Goal: Information Seeking & Learning: Learn about a topic

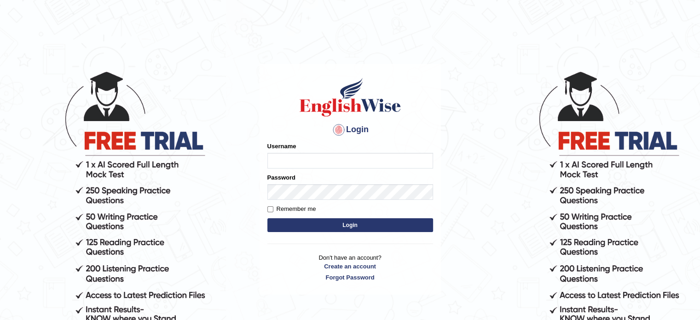
type input "532024"
click at [313, 228] on button "Login" at bounding box center [350, 225] width 166 height 14
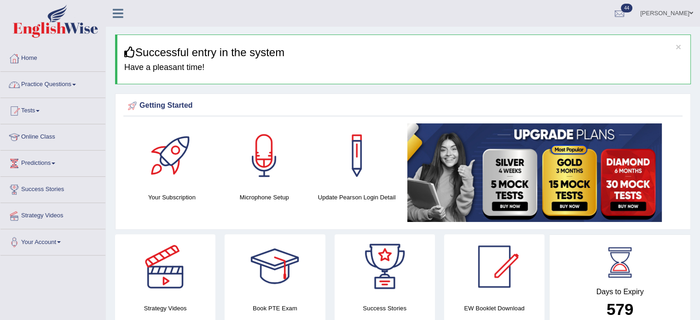
click at [42, 91] on link "Practice Questions" at bounding box center [52, 83] width 105 height 23
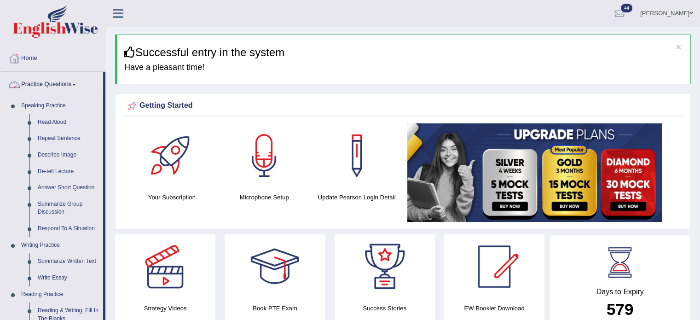
click at [47, 92] on link "Practice Questions" at bounding box center [51, 83] width 103 height 23
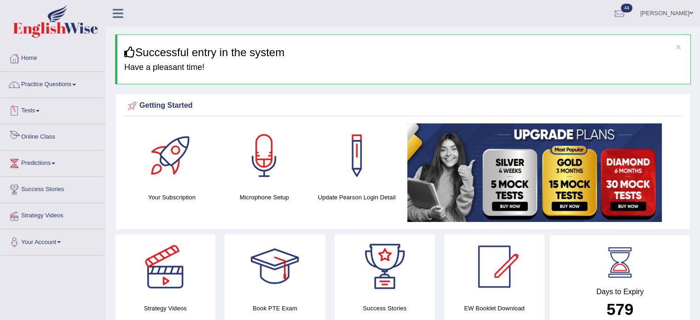
click at [37, 114] on link "Tests" at bounding box center [52, 109] width 105 height 23
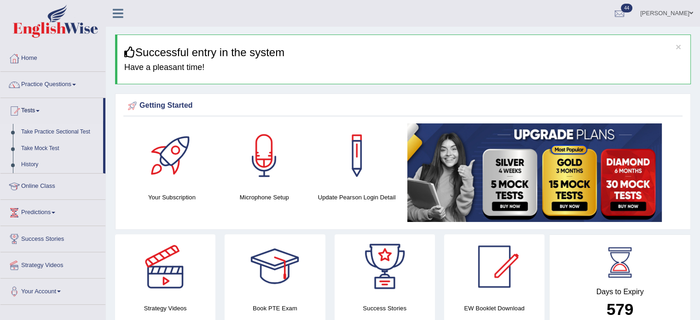
click at [34, 134] on link "Take Practice Sectional Test" at bounding box center [60, 132] width 86 height 17
